Goal: Transaction & Acquisition: Purchase product/service

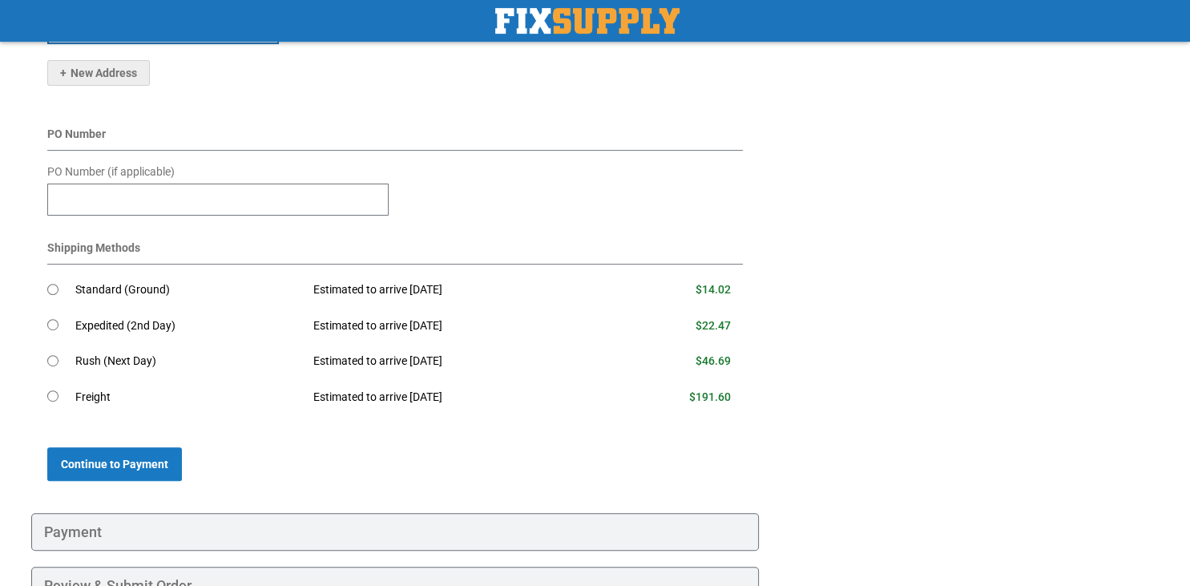
scroll to position [423, 0]
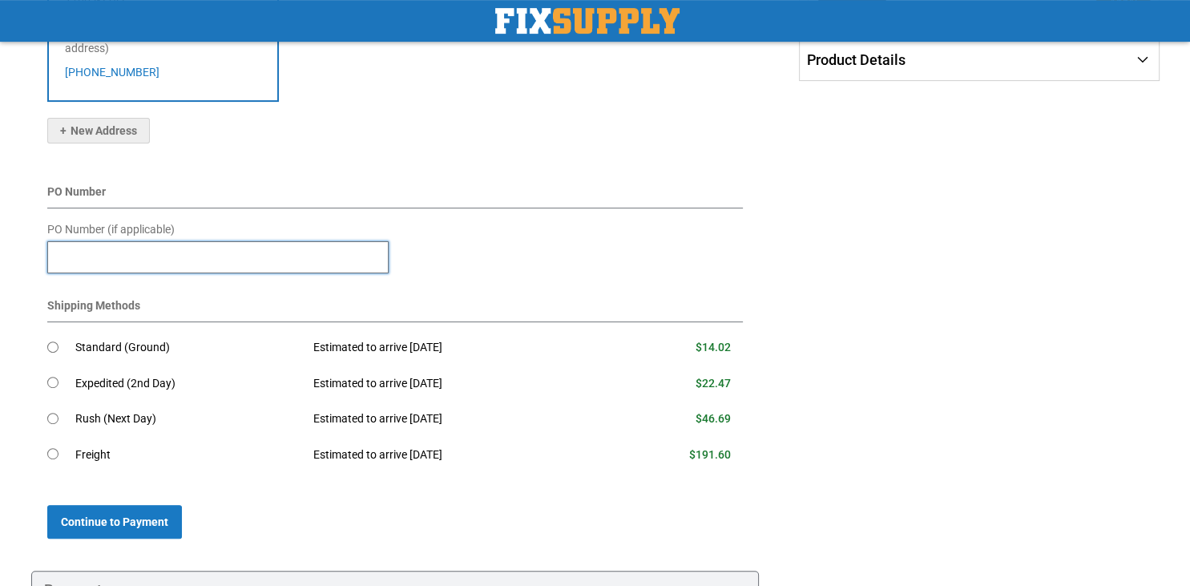
click at [238, 241] on input "PO Number (if applicable)" at bounding box center [217, 257] width 341 height 32
type input "*"
type input "**********"
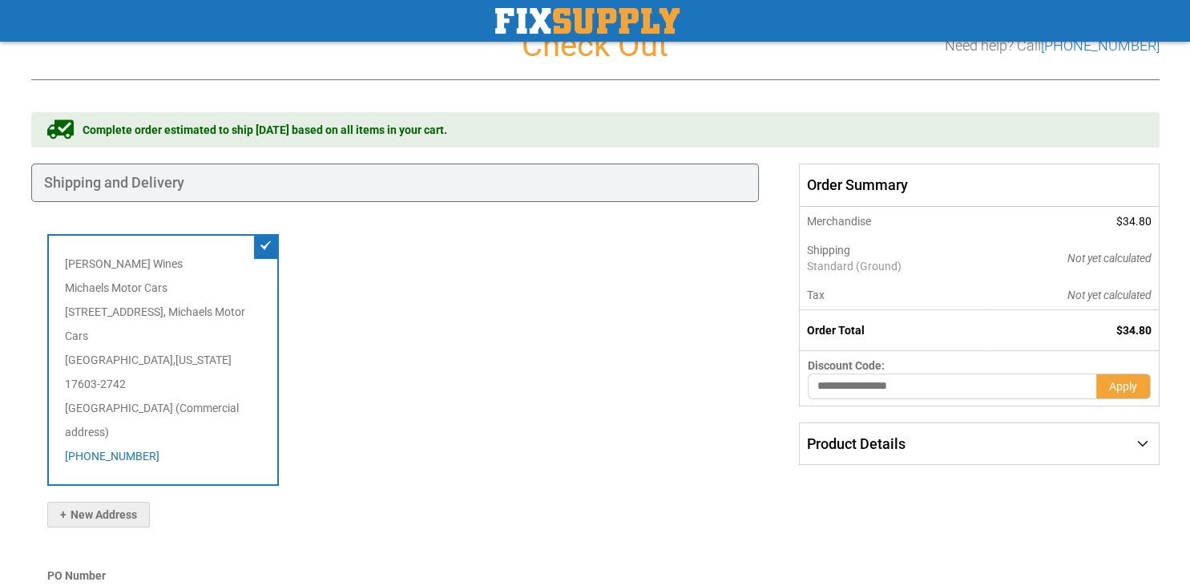
scroll to position [0, 0]
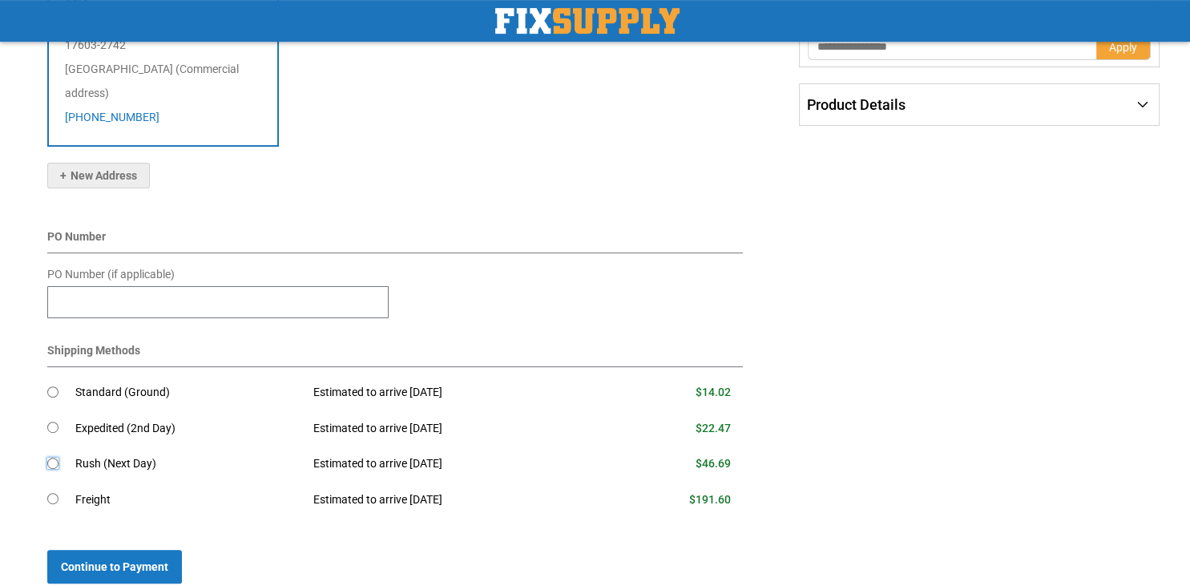
scroll to position [380, 0]
click at [123, 558] on span "Continue to Payment" at bounding box center [114, 564] width 107 height 13
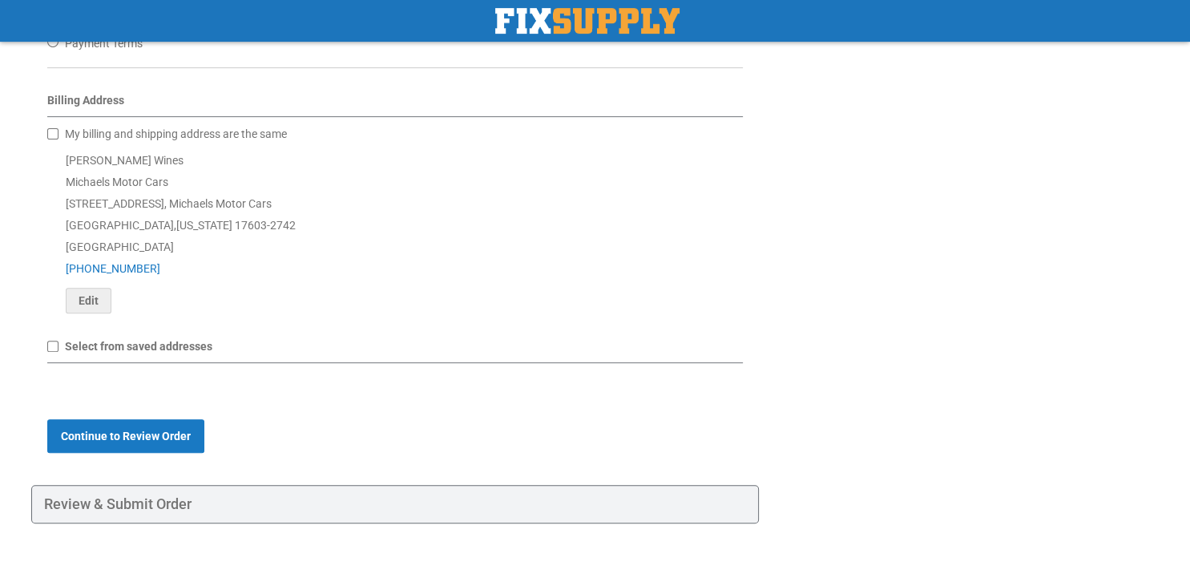
scroll to position [555, 0]
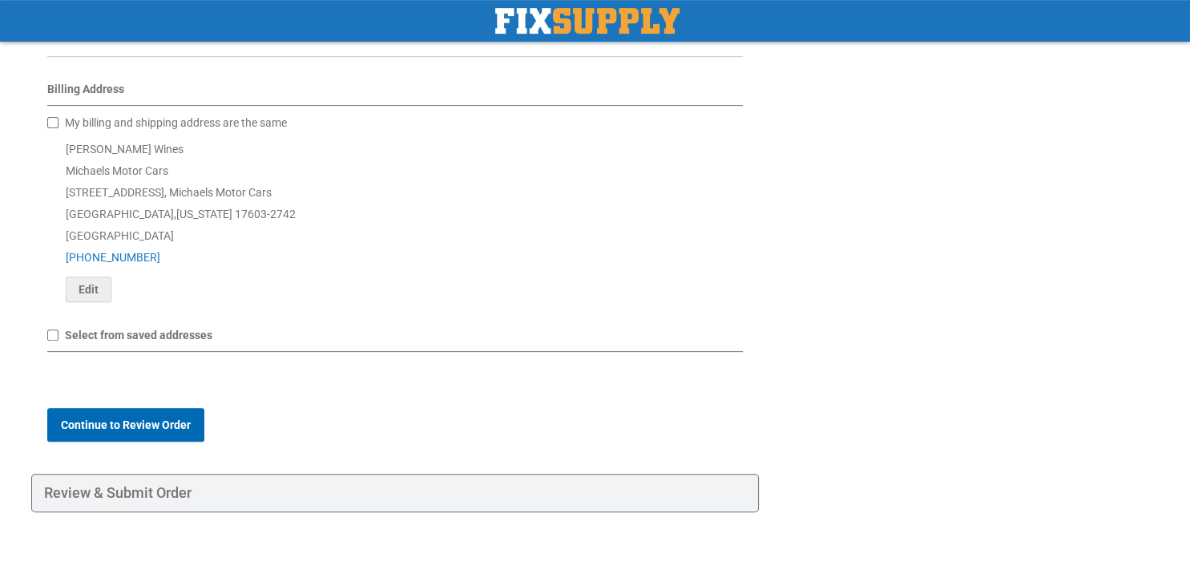
click at [180, 418] on span "Continue to Review Order" at bounding box center [126, 424] width 130 height 13
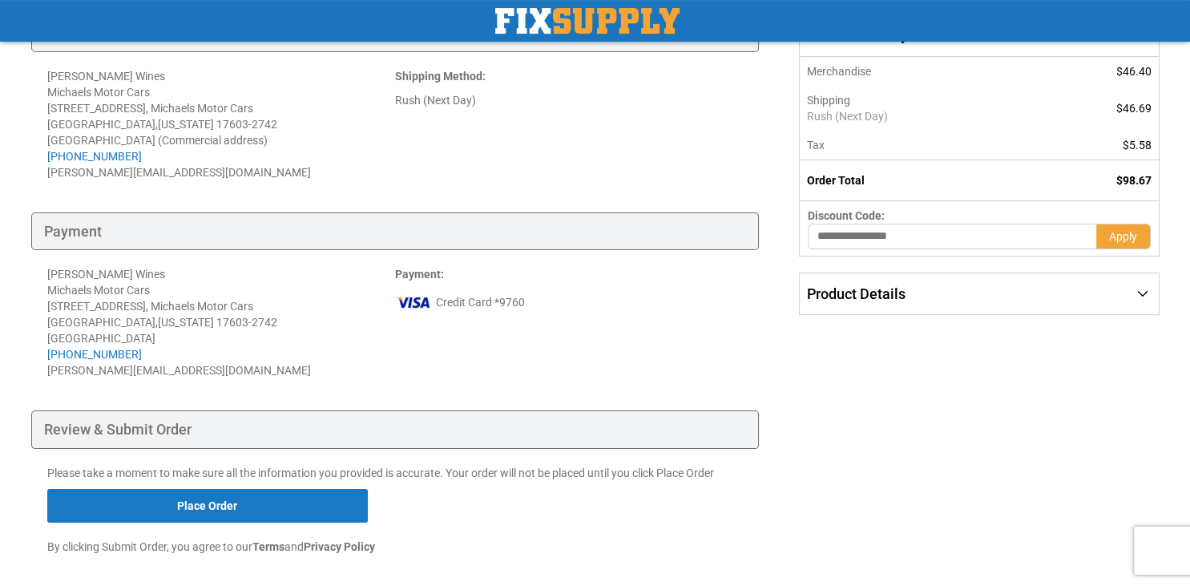
scroll to position [260, 0]
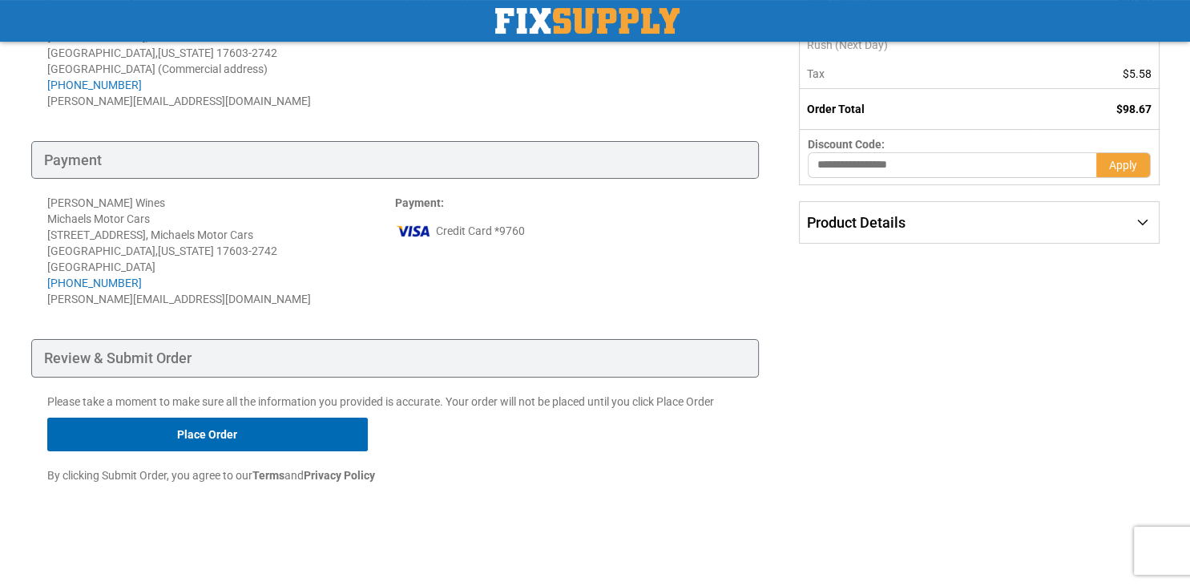
click at [191, 438] on button "Place Order" at bounding box center [207, 434] width 320 height 34
